Goal: Task Accomplishment & Management: Use online tool/utility

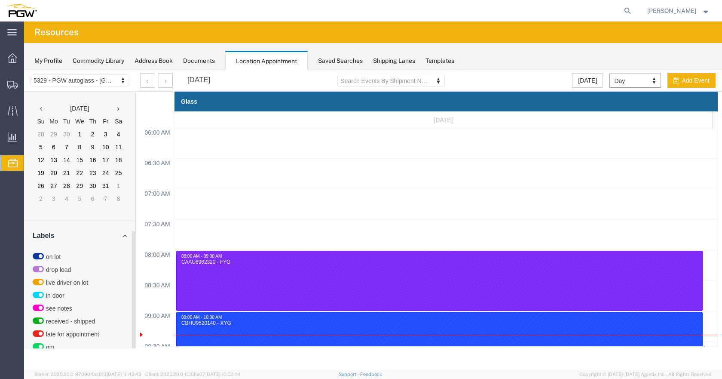
scroll to position [278, 0]
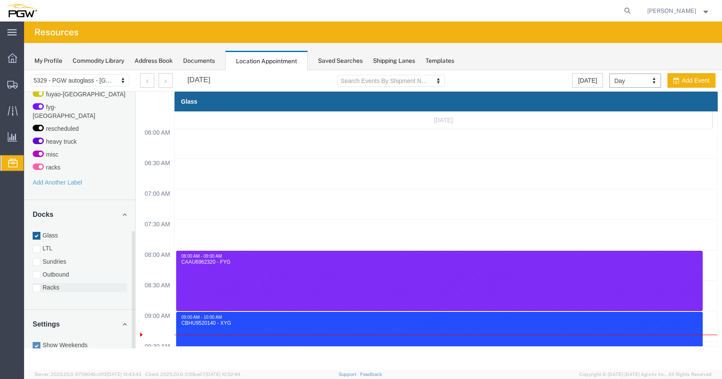
click at [35, 284] on div at bounding box center [37, 288] width 8 height 8
click at [24, 70] on input "Racks" at bounding box center [24, 70] width 0 height 0
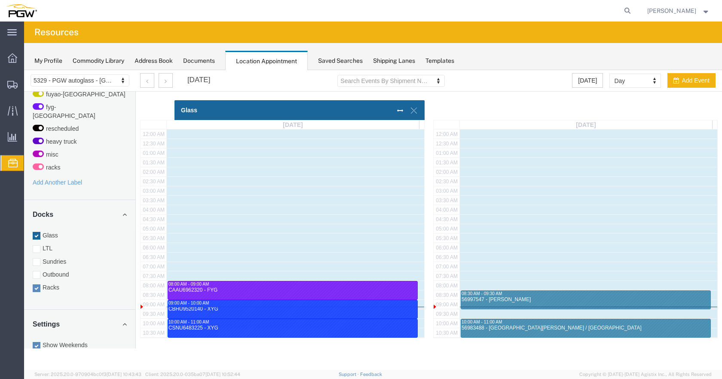
scroll to position [228, 0]
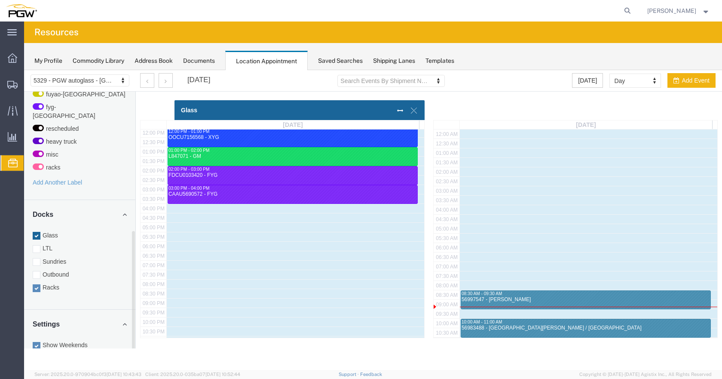
click at [37, 232] on div at bounding box center [37, 236] width 8 height 8
click at [24, 70] on input "Glass" at bounding box center [24, 70] width 0 height 0
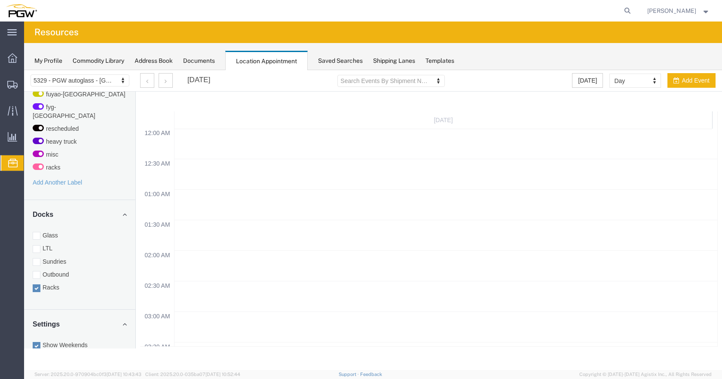
drag, startPoint x: 656, startPoint y: 79, endPoint x: 651, endPoint y: 84, distance: 6.4
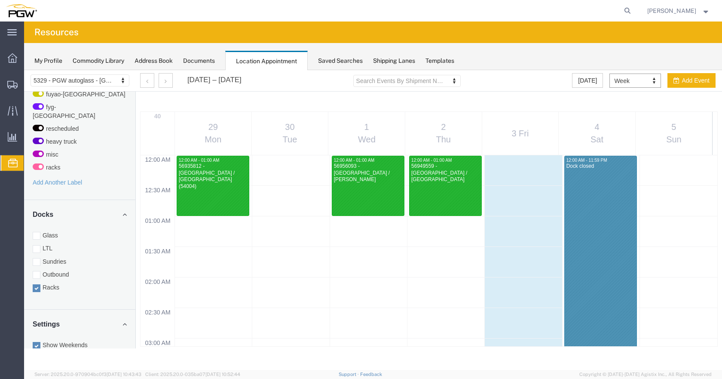
scroll to position [366, 0]
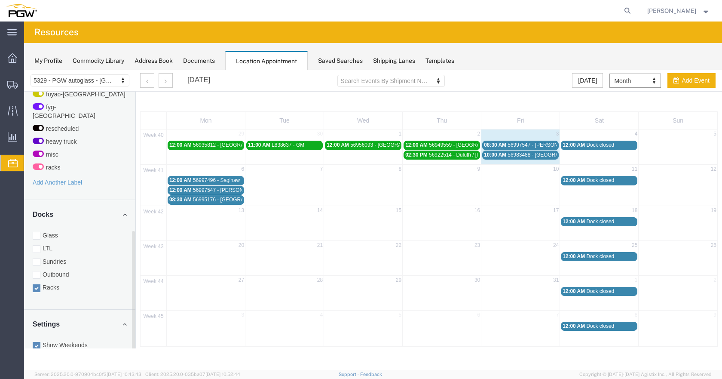
click at [39, 232] on div at bounding box center [37, 236] width 8 height 8
click at [24, 70] on input "Glass" at bounding box center [24, 70] width 0 height 0
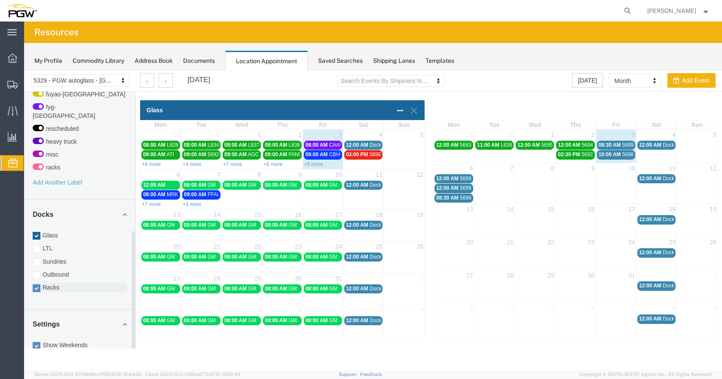
click at [34, 284] on div at bounding box center [37, 288] width 8 height 8
click at [24, 70] on input "Racks" at bounding box center [24, 70] width 0 height 0
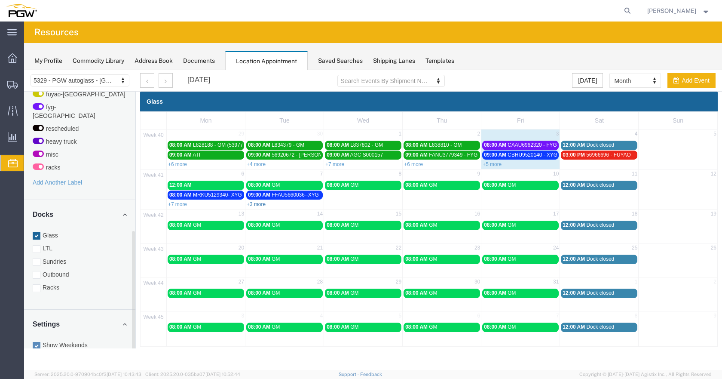
click at [257, 202] on link "+3 more" at bounding box center [256, 204] width 19 height 6
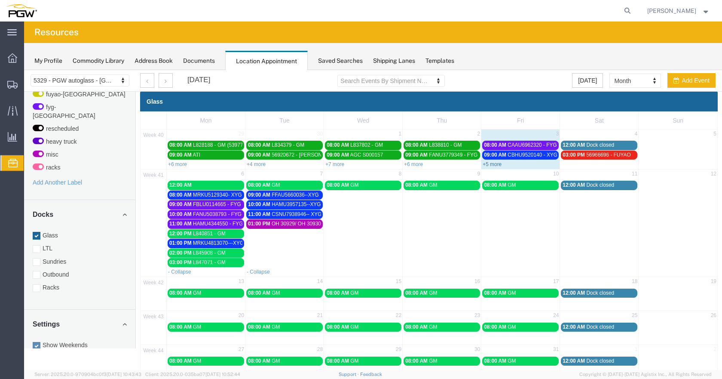
click at [493, 165] on link "+5 more" at bounding box center [491, 164] width 19 height 6
